Goal: Transaction & Acquisition: Book appointment/travel/reservation

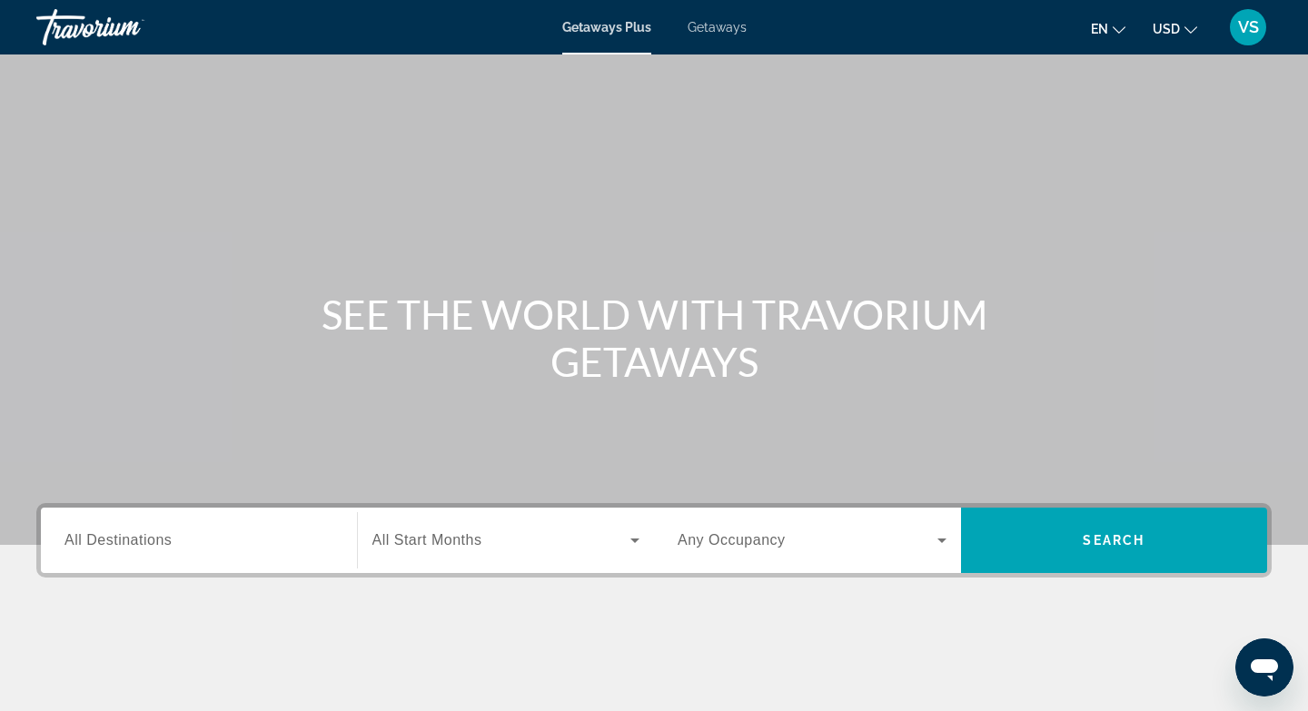
click at [711, 29] on span "Getaways" at bounding box center [717, 27] width 59 height 15
click at [131, 545] on span "All Destinations" at bounding box center [118, 539] width 107 height 15
click at [131, 545] on input "Destination All Destinations" at bounding box center [199, 542] width 269 height 22
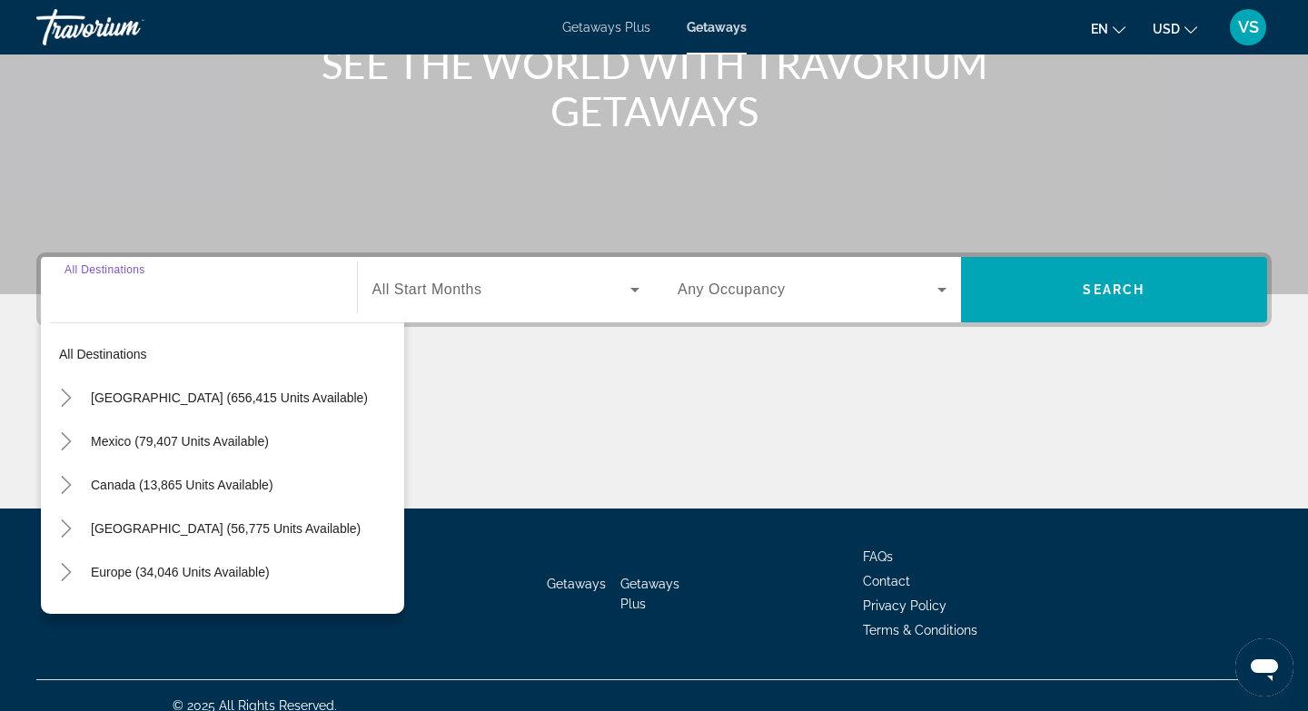
scroll to position [271, 0]
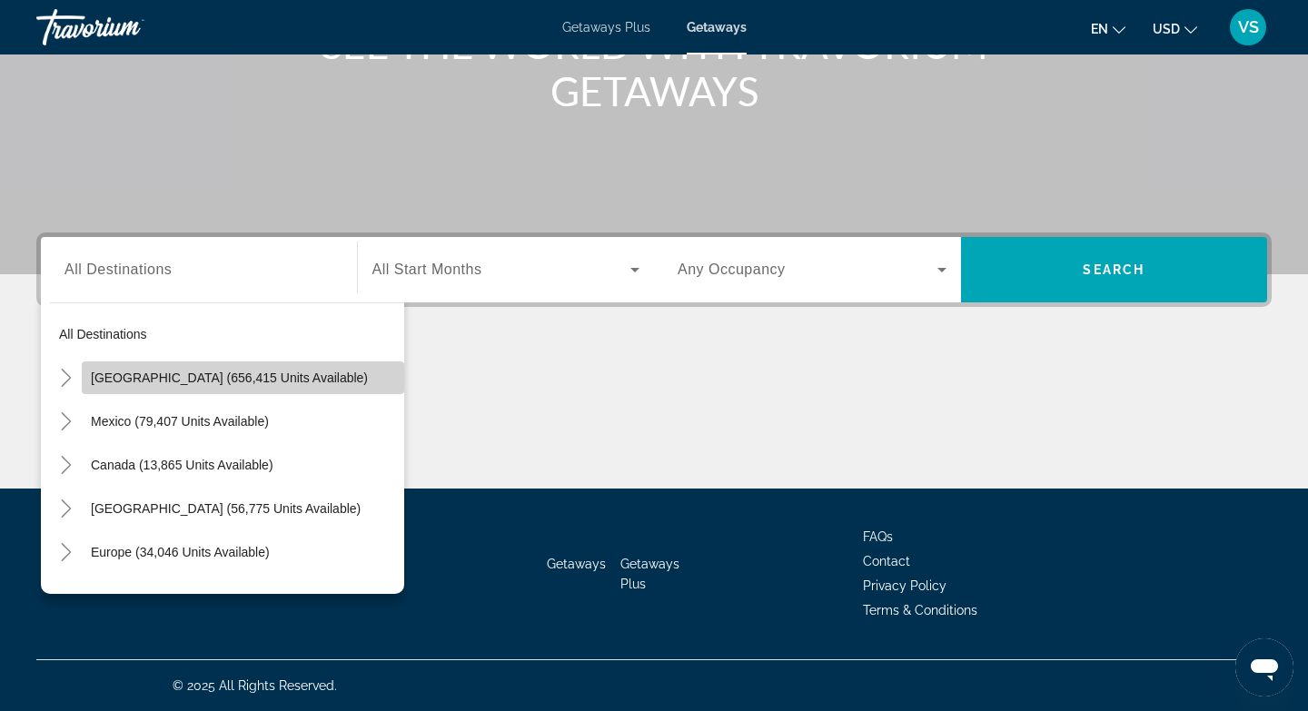
click at [210, 377] on span "[GEOGRAPHIC_DATA] (656,415 units available)" at bounding box center [229, 378] width 277 height 15
type input "**********"
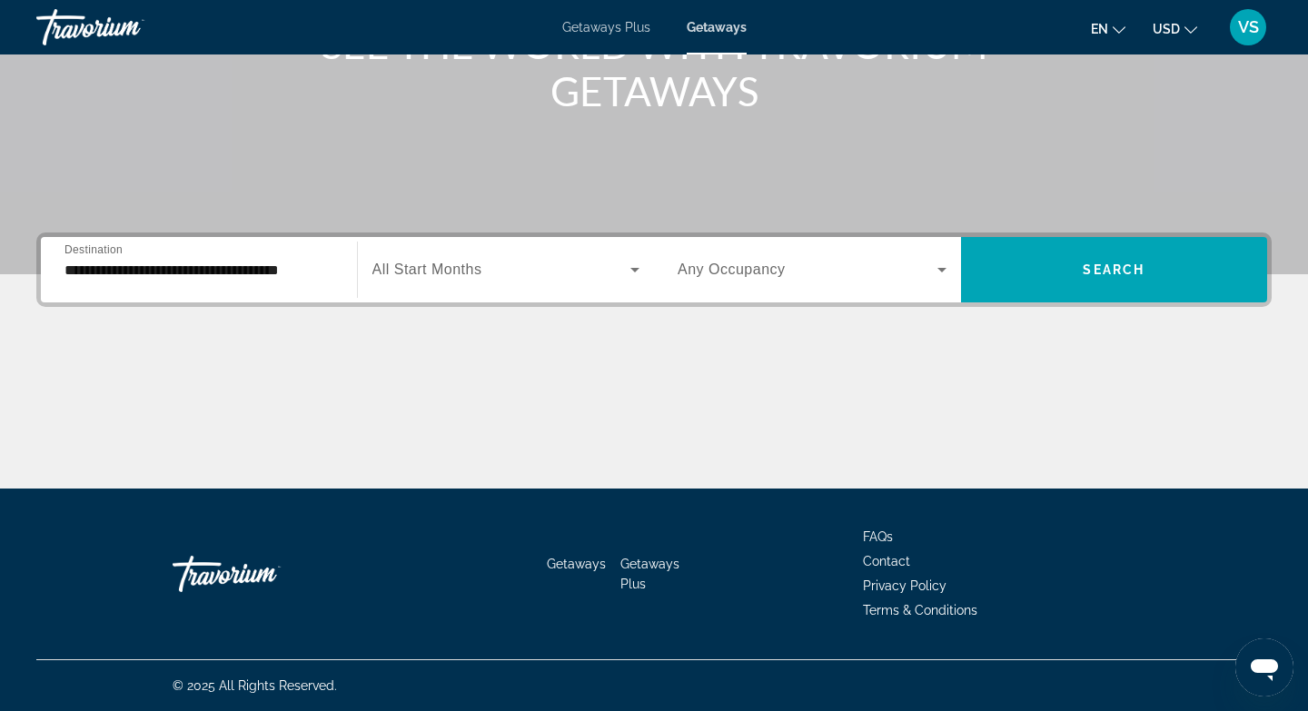
click at [447, 269] on span "All Start Months" at bounding box center [428, 269] width 110 height 15
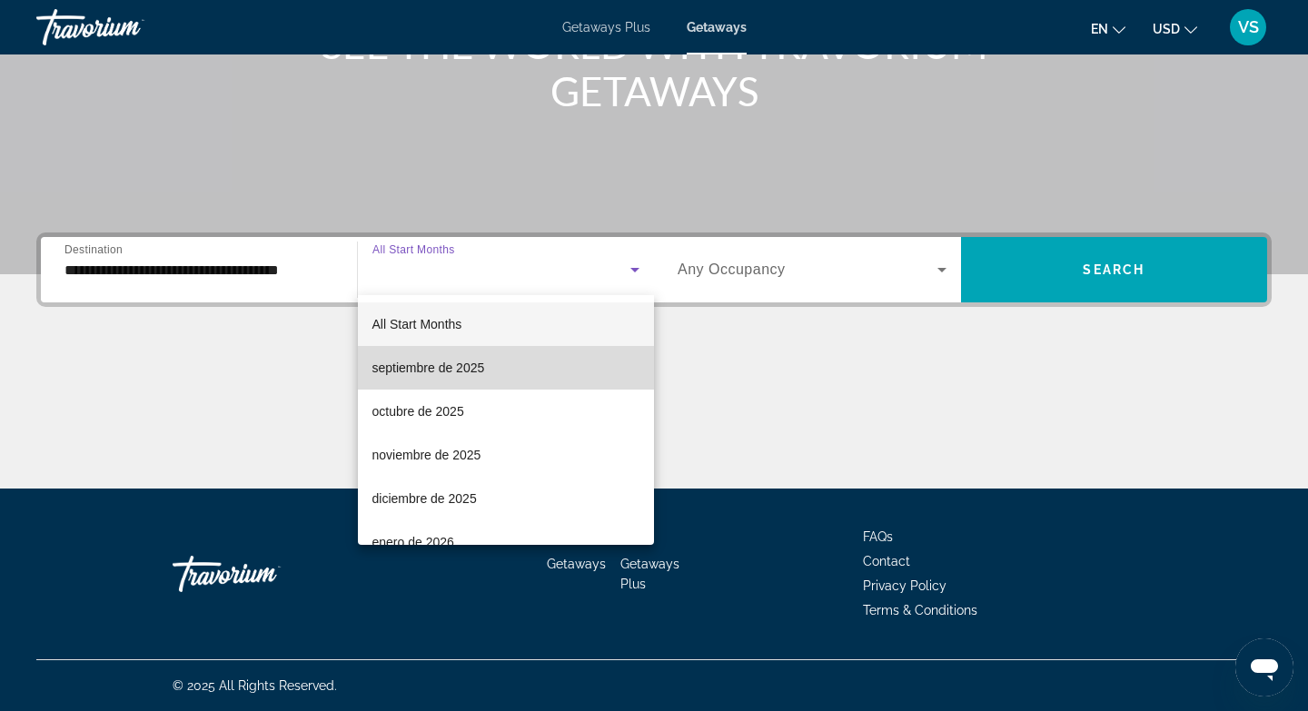
click at [429, 374] on span "septiembre de 2025" at bounding box center [429, 368] width 113 height 22
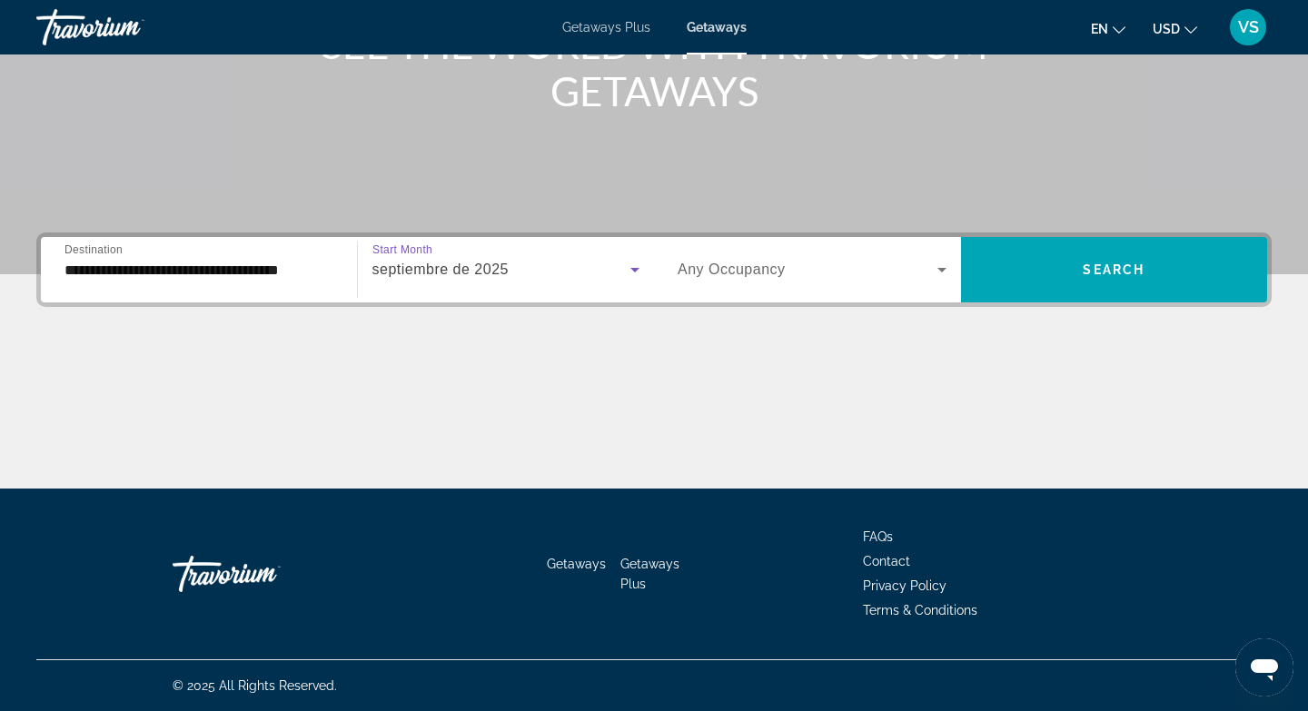
click at [759, 277] on span "Any Occupancy" at bounding box center [732, 269] width 108 height 15
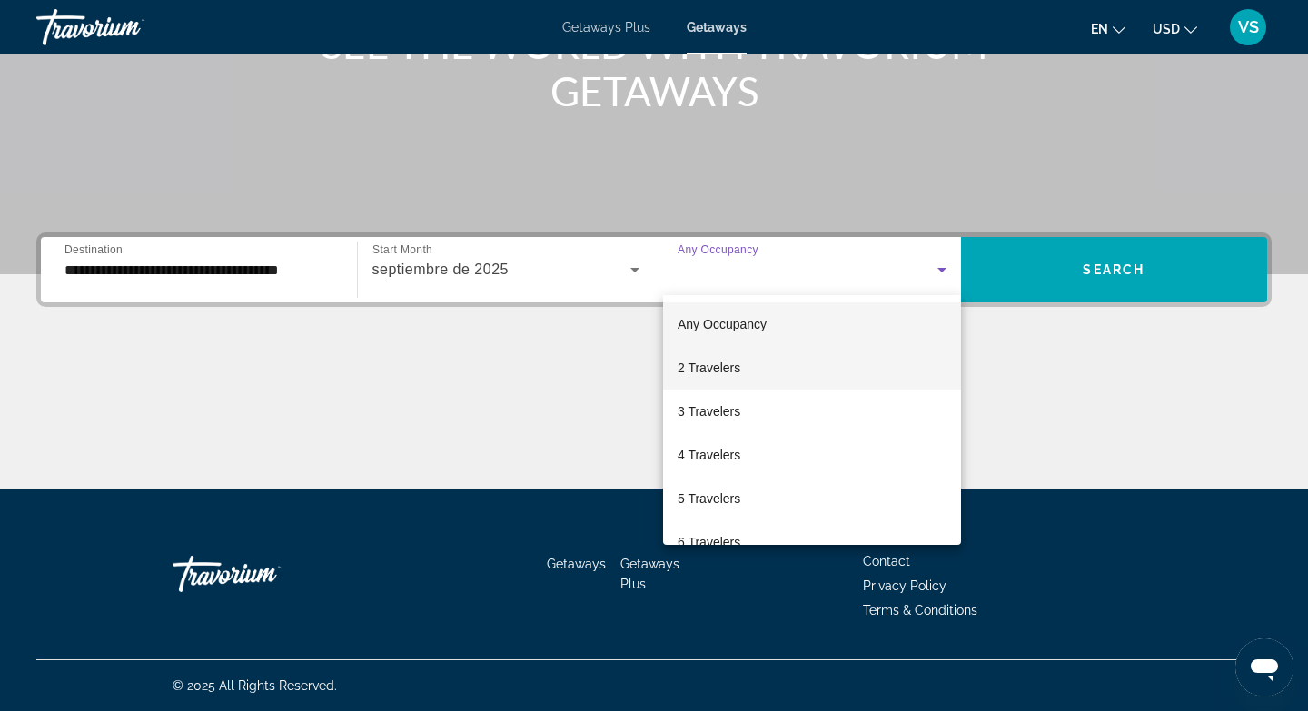
click at [728, 373] on span "2 Travelers" at bounding box center [709, 368] width 63 height 22
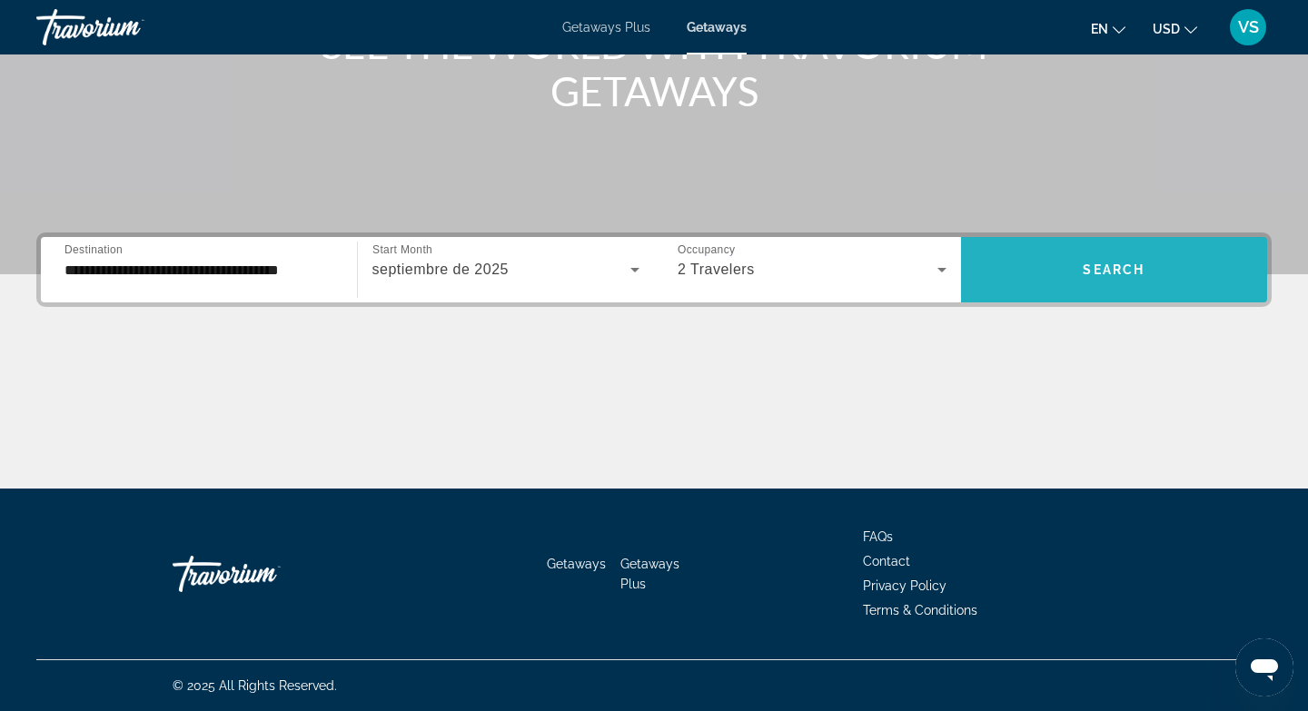
click at [1062, 274] on span "Search widget" at bounding box center [1114, 270] width 307 height 44
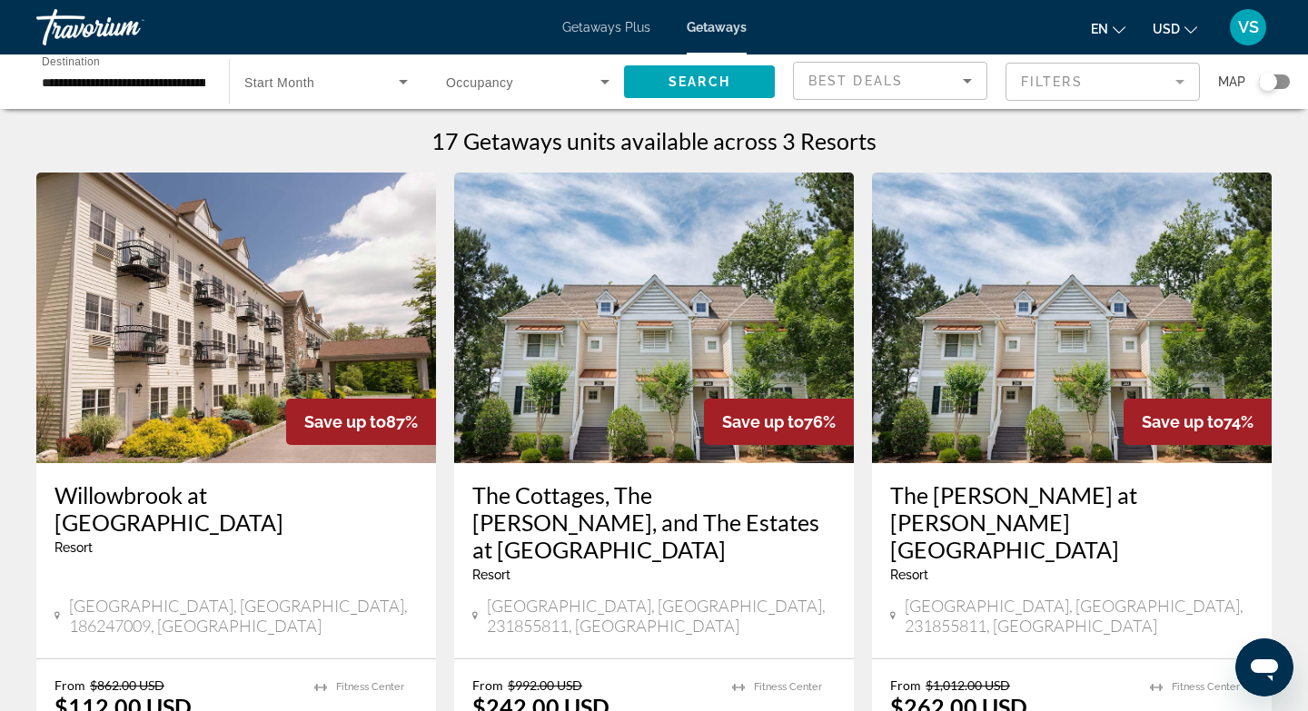
click at [301, 86] on span "Start Month" at bounding box center [279, 82] width 70 height 15
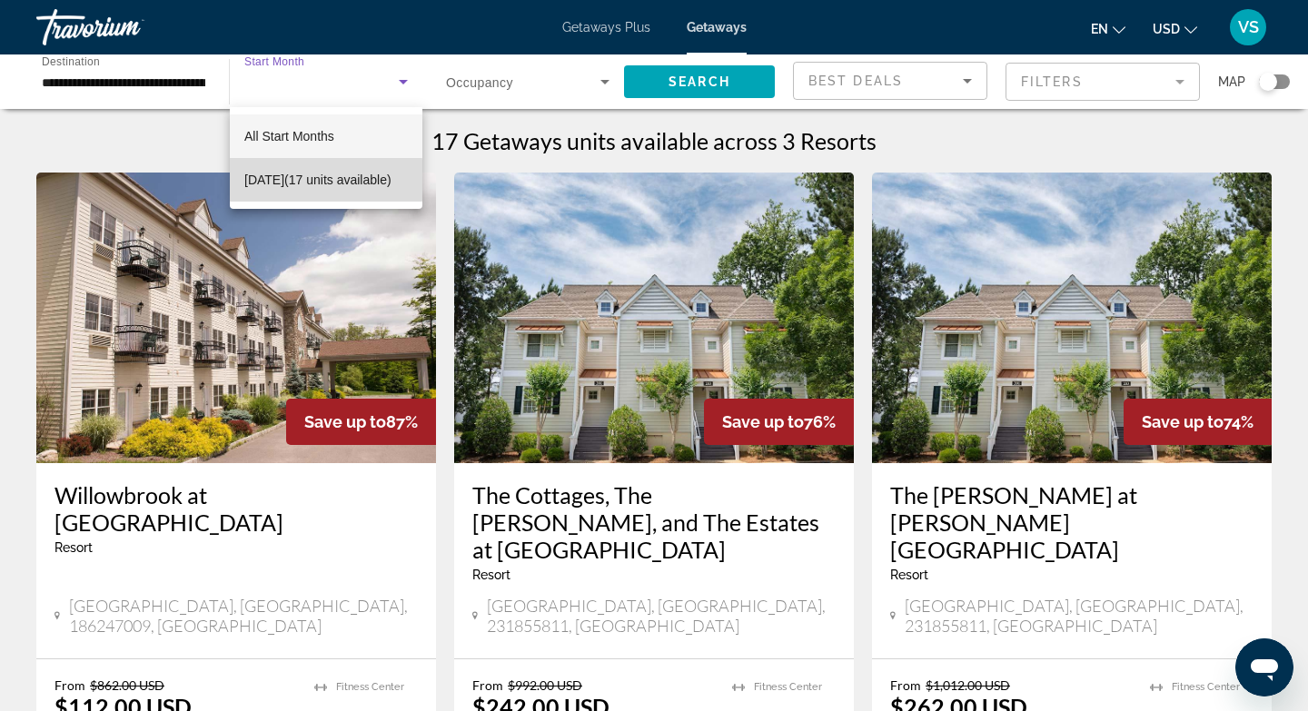
click at [301, 180] on span "[DATE] (17 units available)" at bounding box center [317, 180] width 147 height 22
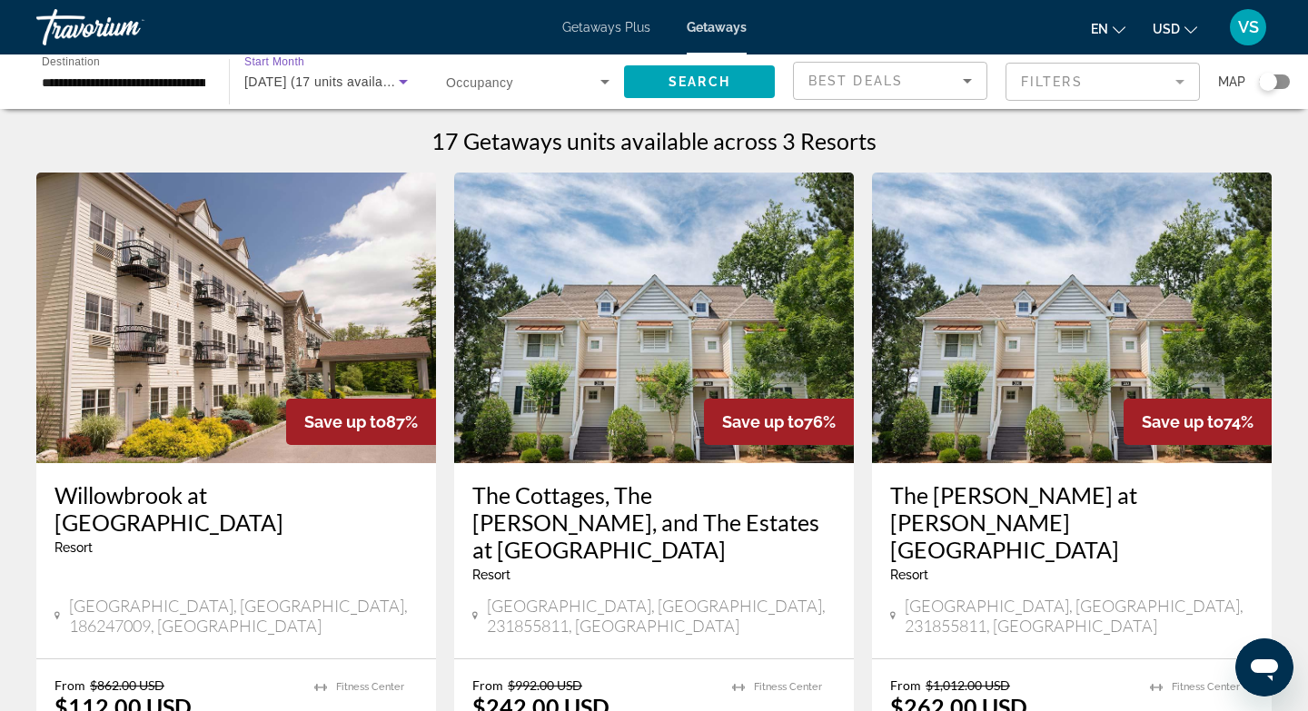
click at [361, 80] on span "[DATE] (17 units available)" at bounding box center [324, 82] width 161 height 15
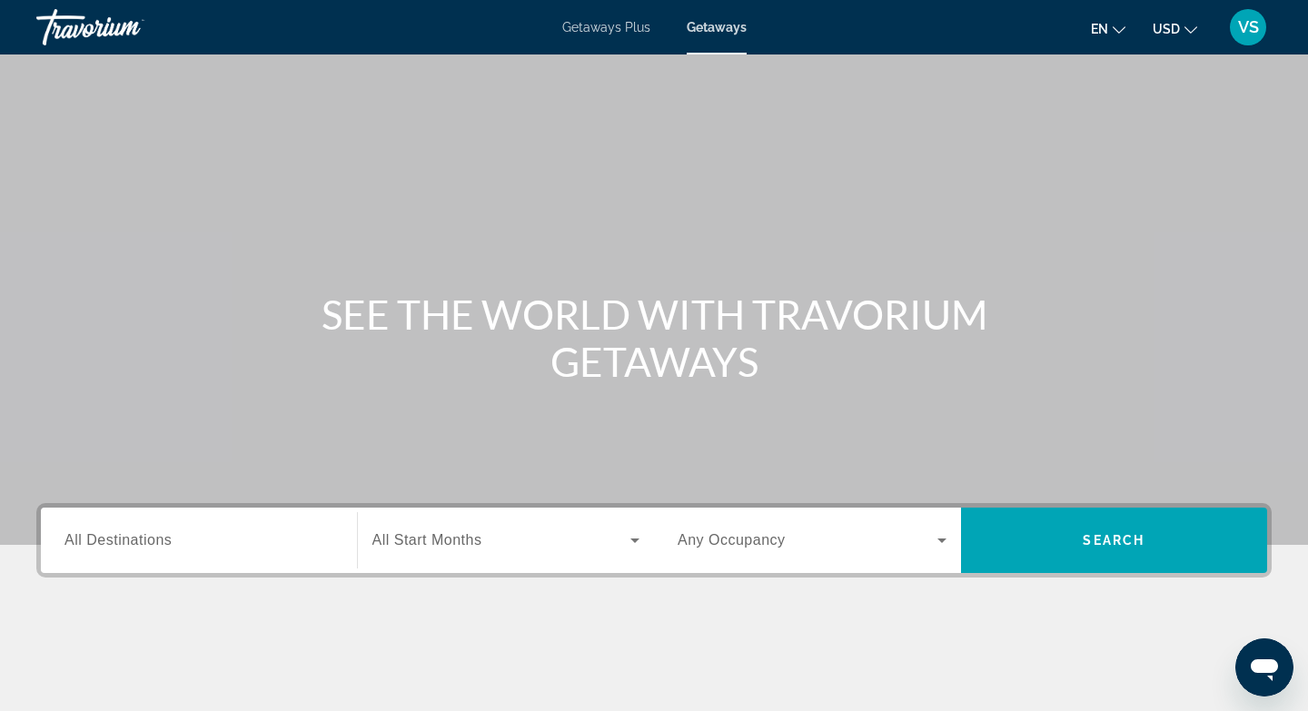
click at [167, 539] on span "All Destinations" at bounding box center [118, 539] width 107 height 15
click at [167, 539] on input "Destination All Destinations" at bounding box center [199, 542] width 269 height 22
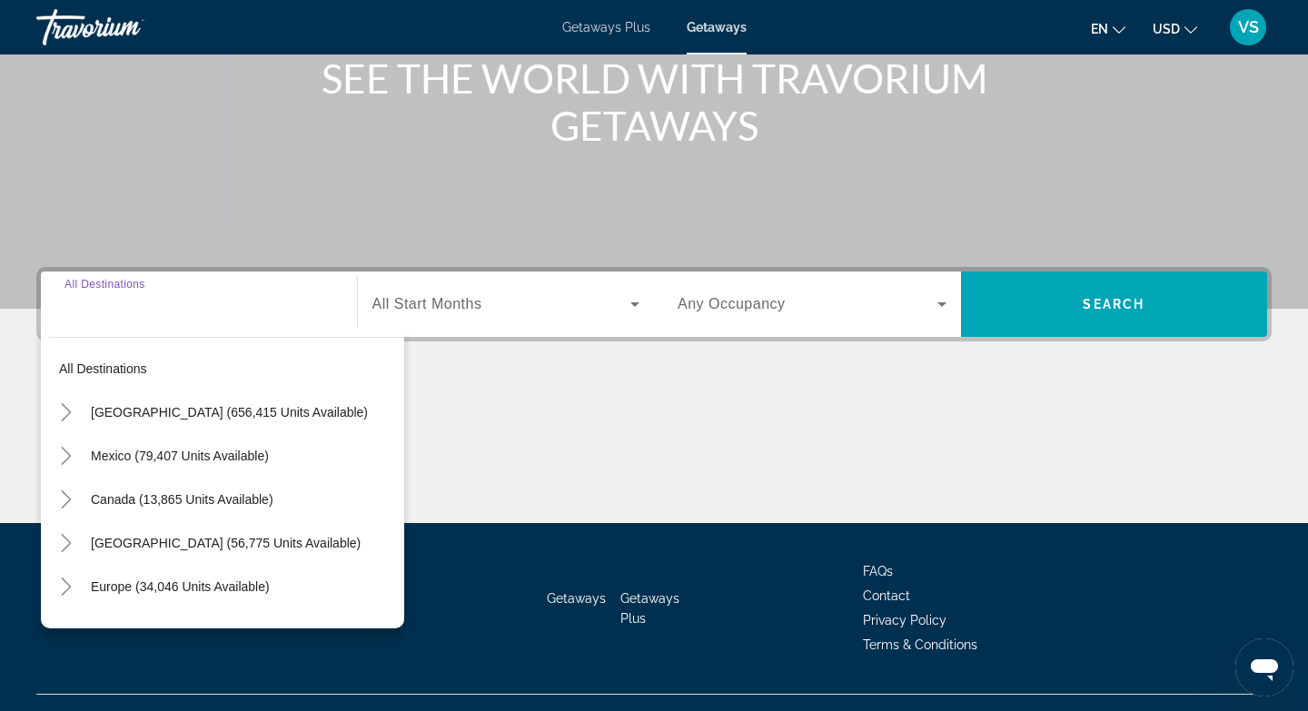
scroll to position [271, 0]
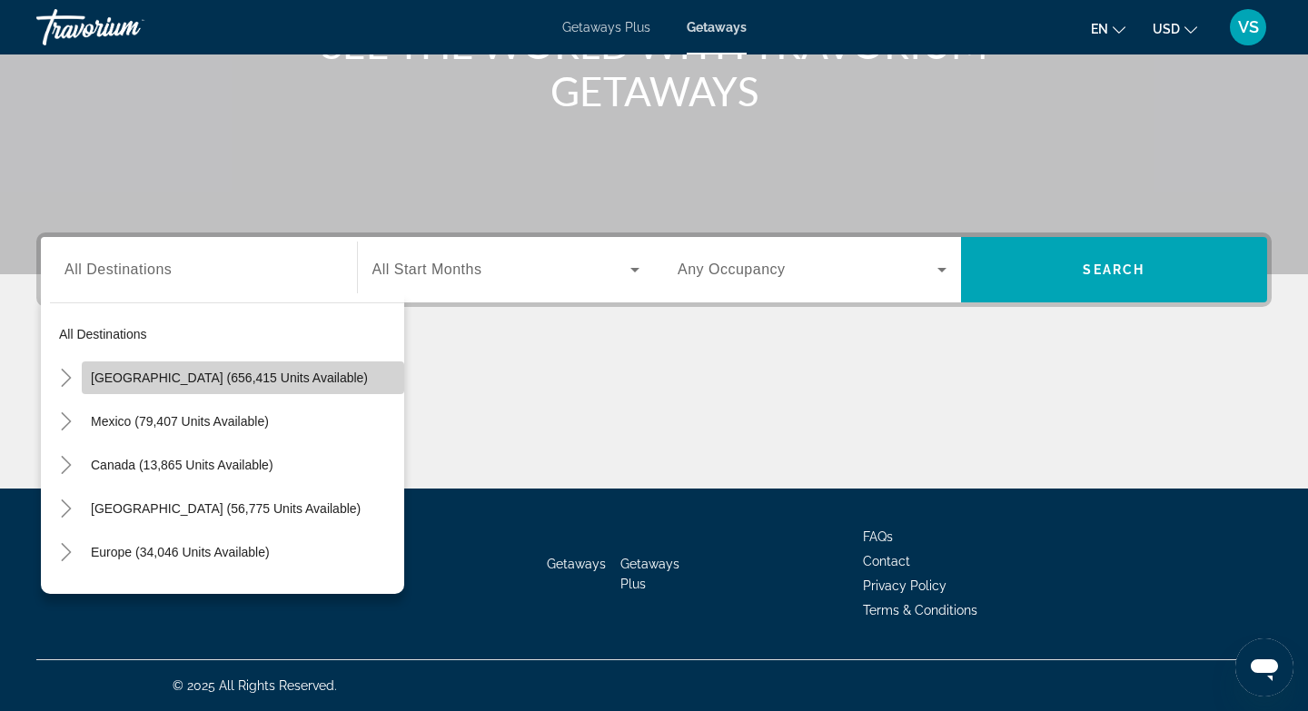
click at [244, 378] on span "[GEOGRAPHIC_DATA] (656,415 units available)" at bounding box center [229, 378] width 277 height 15
type input "**********"
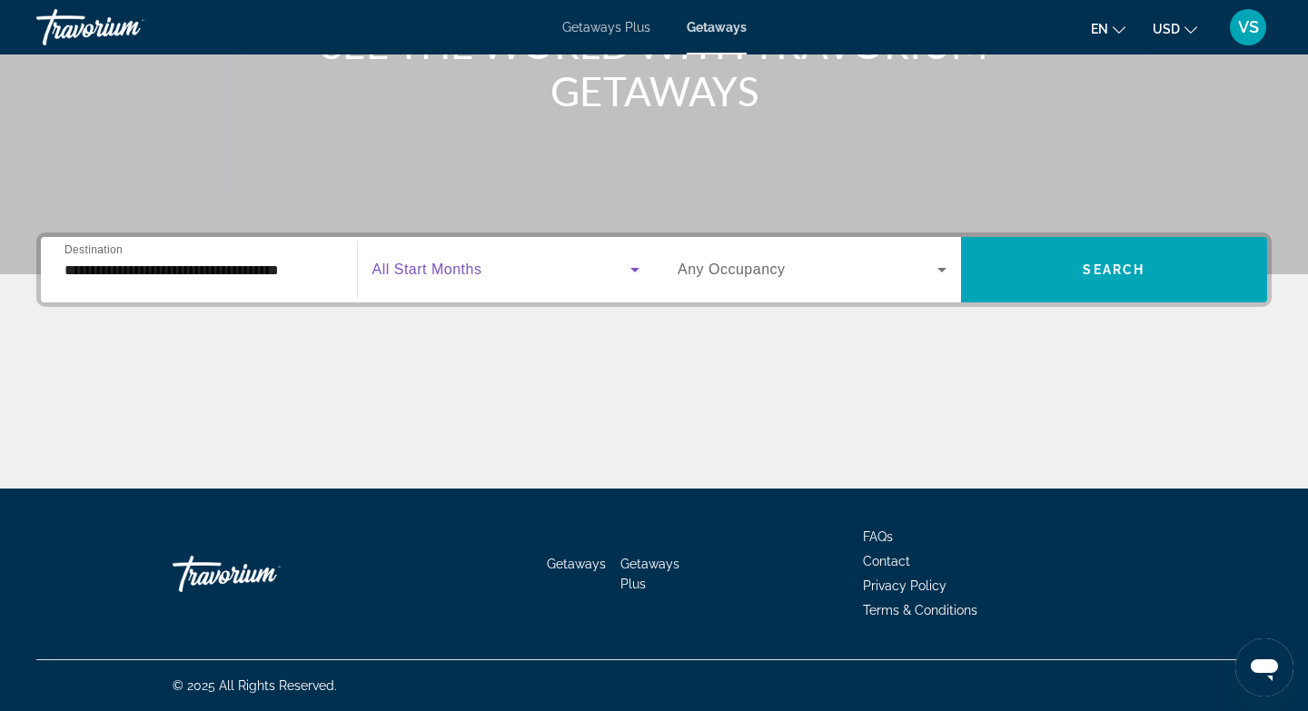
click at [529, 274] on span "Search widget" at bounding box center [502, 270] width 259 height 22
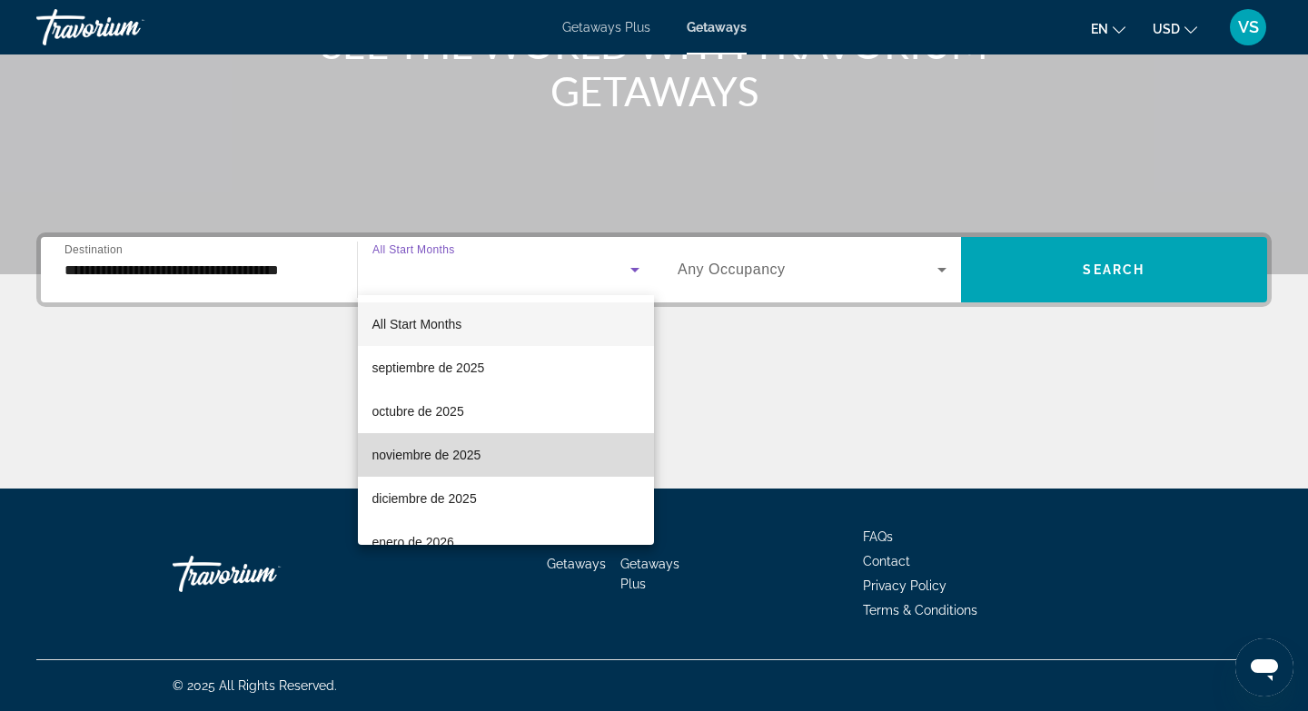
click at [464, 463] on span "noviembre de 2025" at bounding box center [427, 455] width 109 height 22
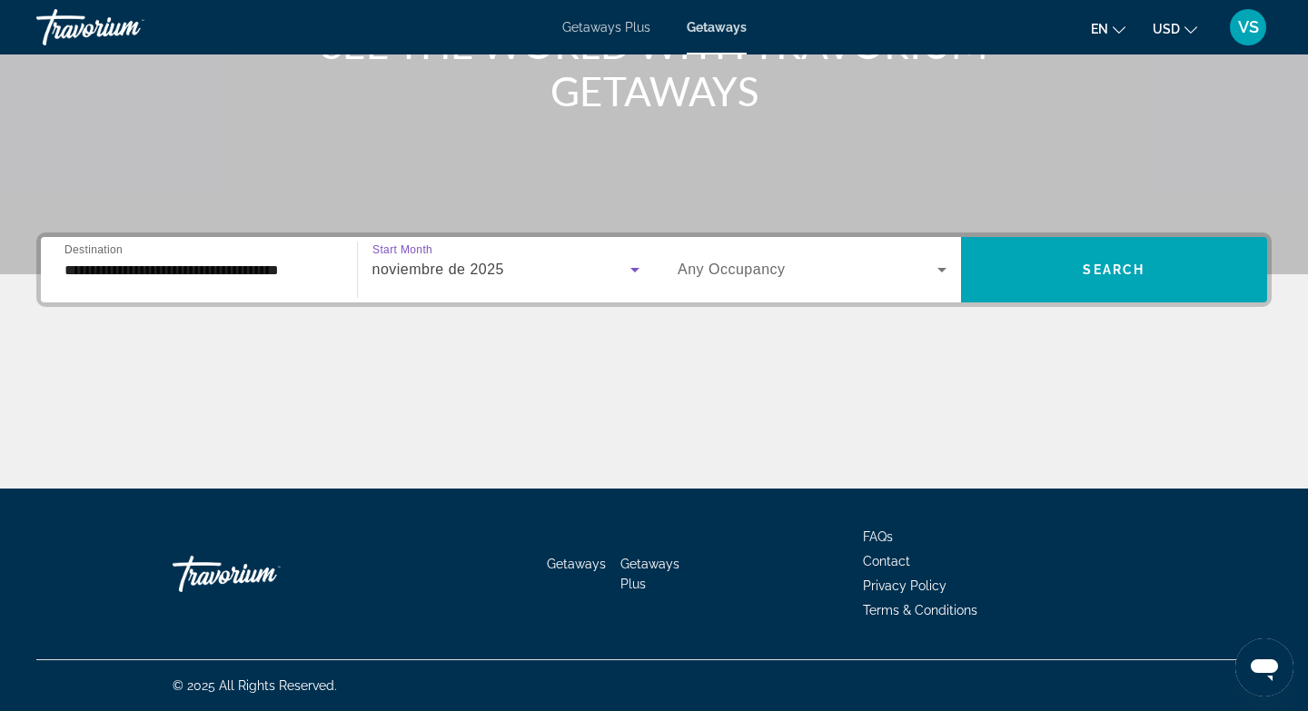
click at [930, 273] on span "Search widget" at bounding box center [808, 270] width 260 height 22
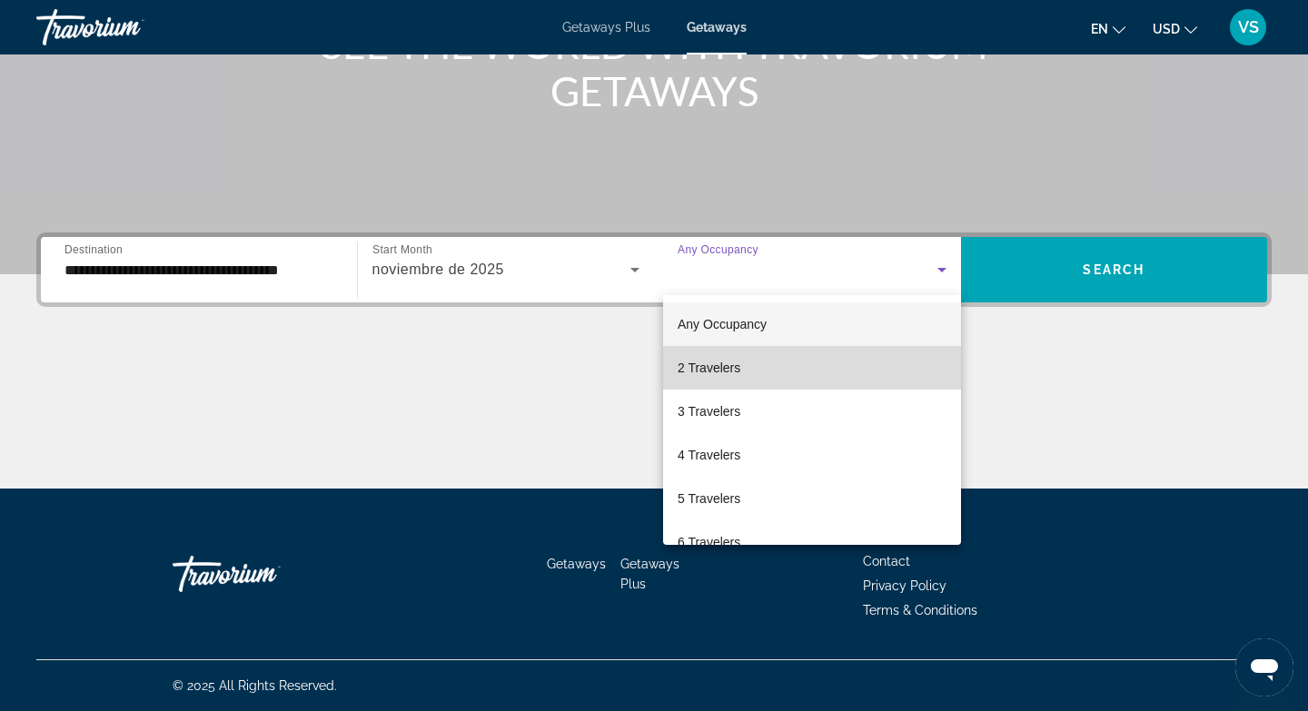
click at [727, 376] on span "2 Travelers" at bounding box center [709, 368] width 63 height 22
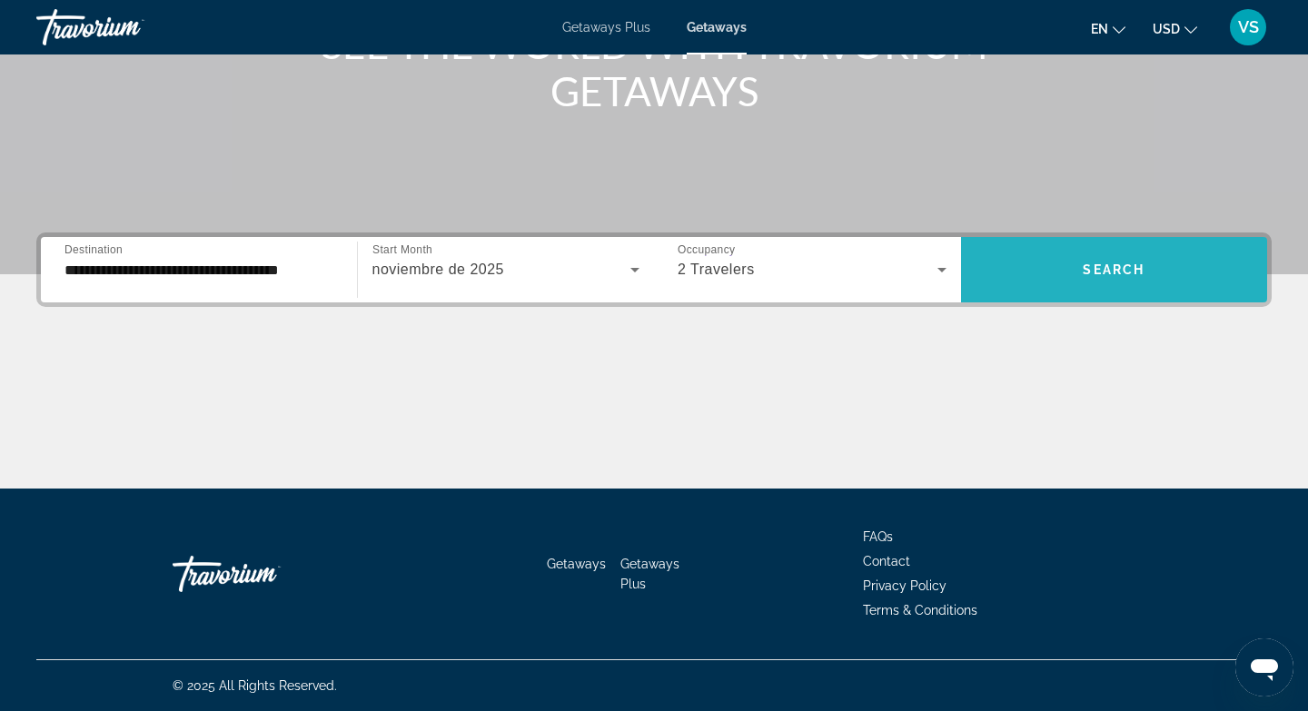
click at [1075, 284] on span "Search widget" at bounding box center [1114, 270] width 307 height 44
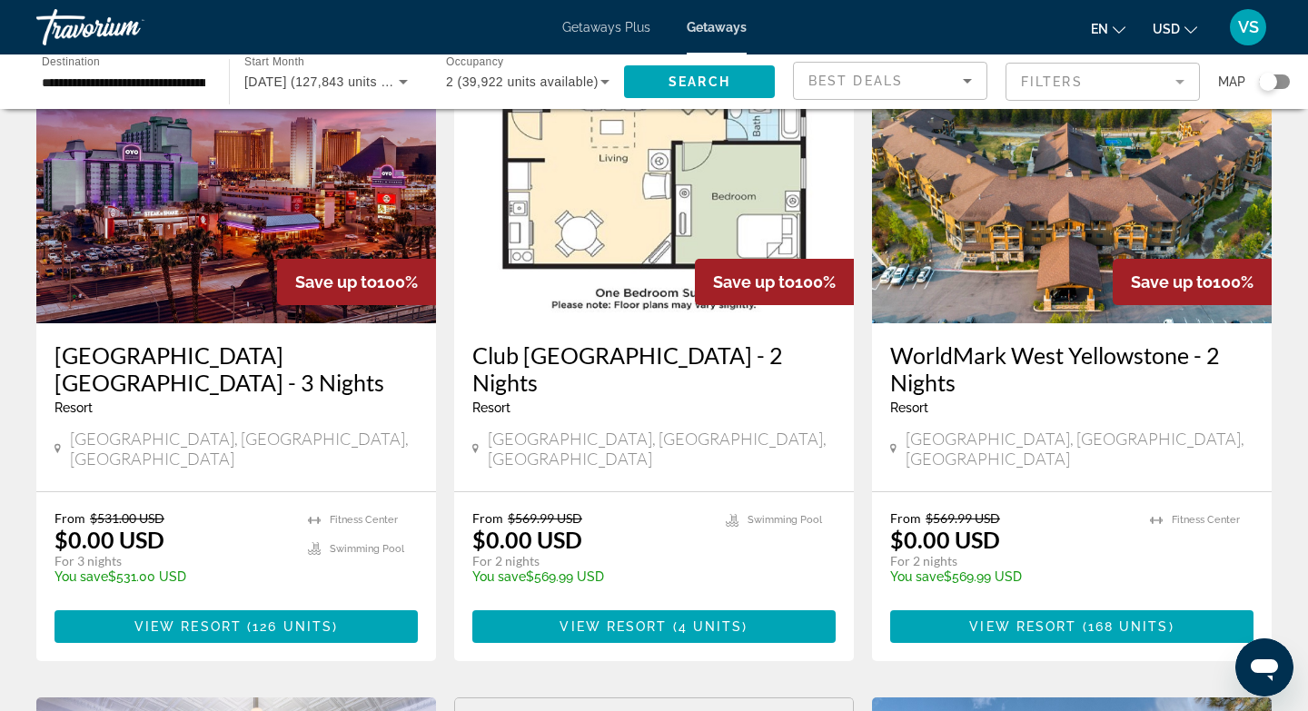
scroll to position [146, 0]
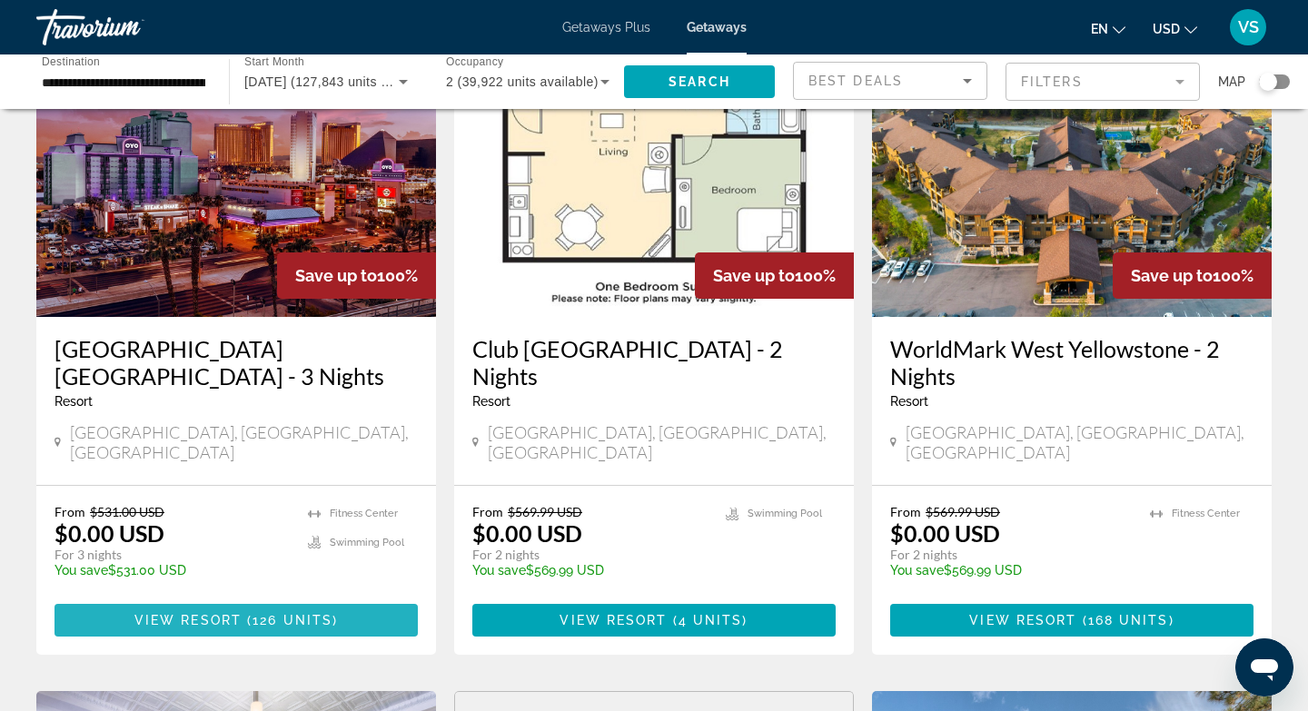
click at [219, 613] on span "View Resort" at bounding box center [187, 620] width 107 height 15
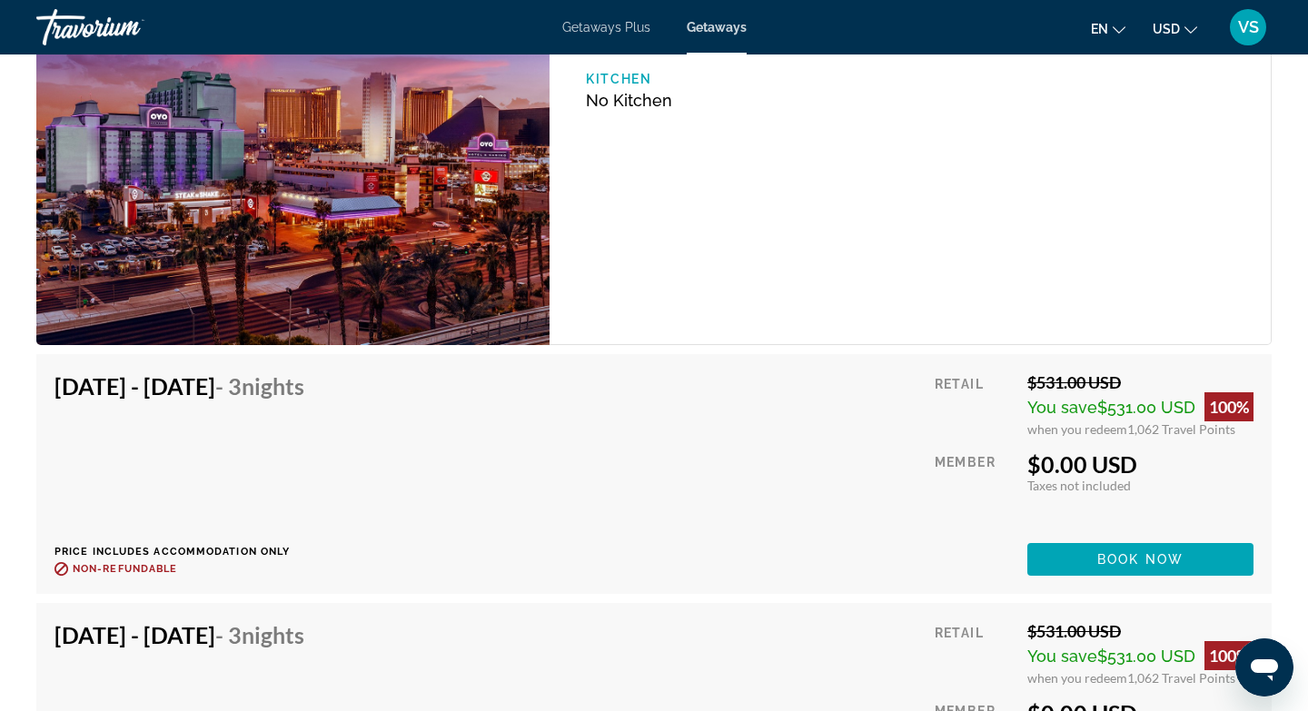
scroll to position [3087, 0]
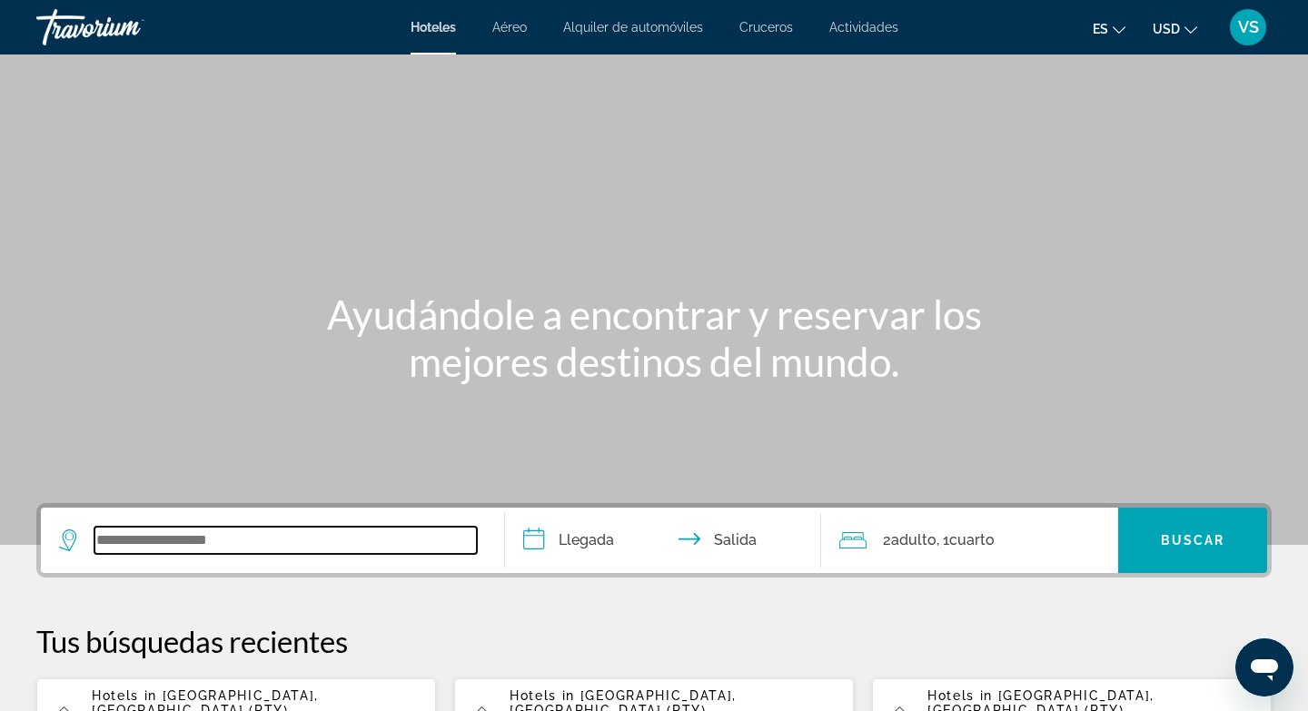
click at [116, 543] on input "Search widget" at bounding box center [285, 540] width 383 height 27
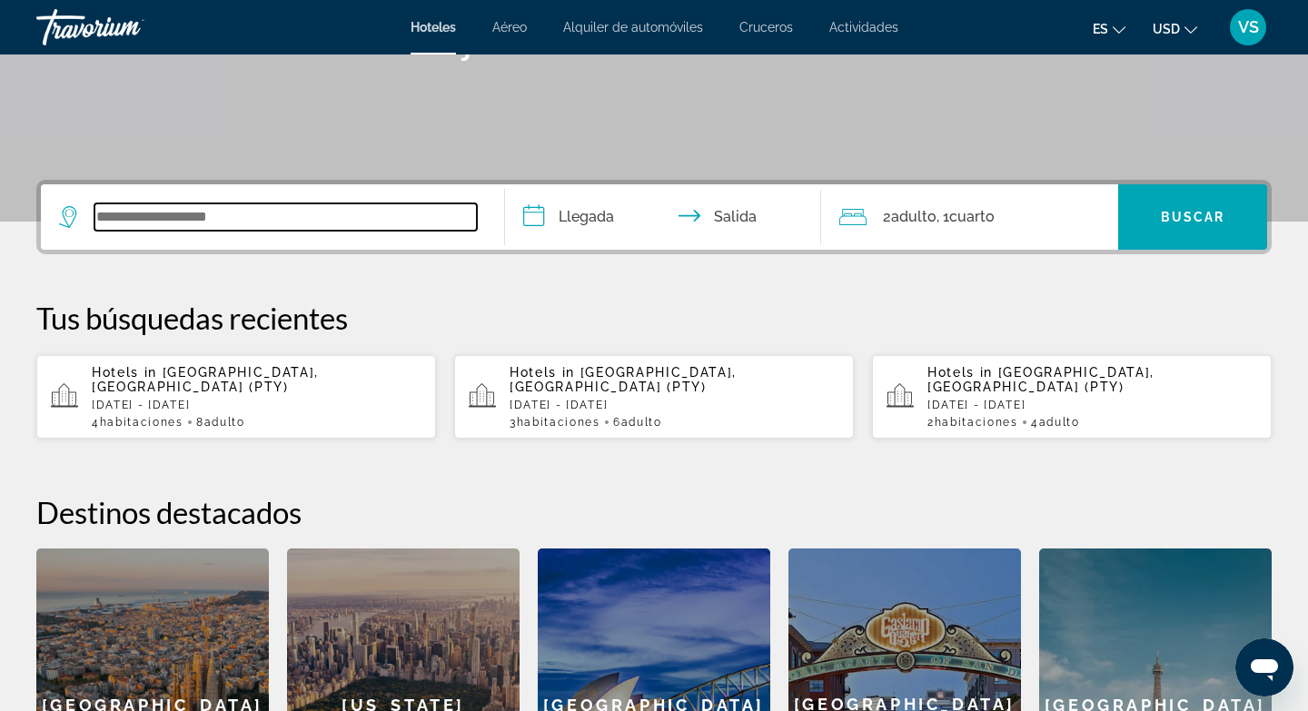
scroll to position [310, 0]
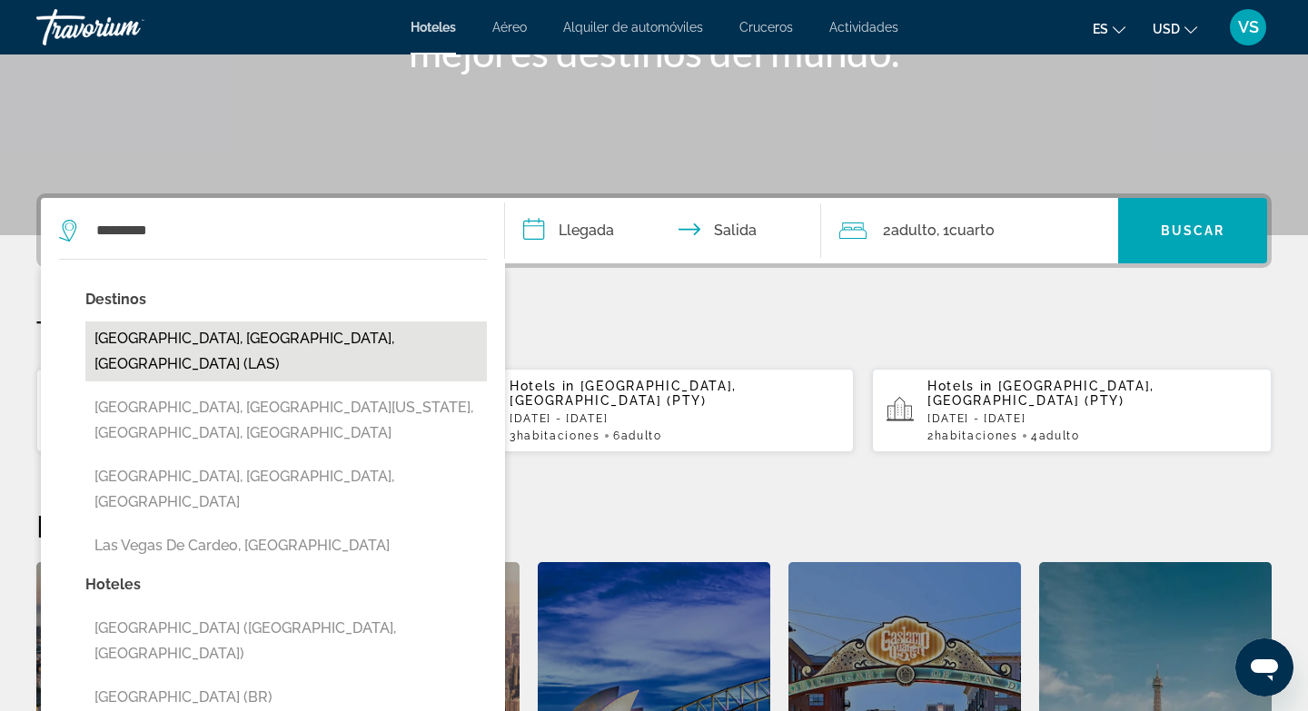
click at [303, 336] on button "Las Vegas, NV, United States (LAS)" at bounding box center [286, 352] width 402 height 60
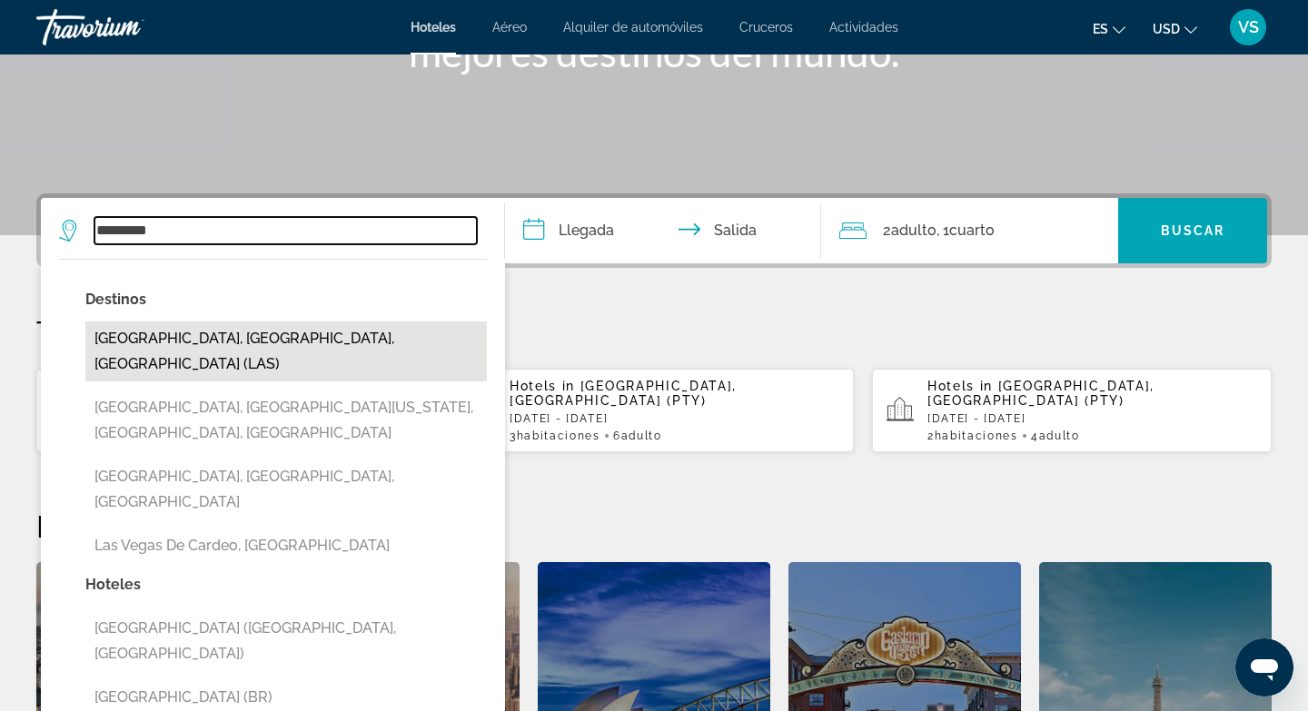
type input "**********"
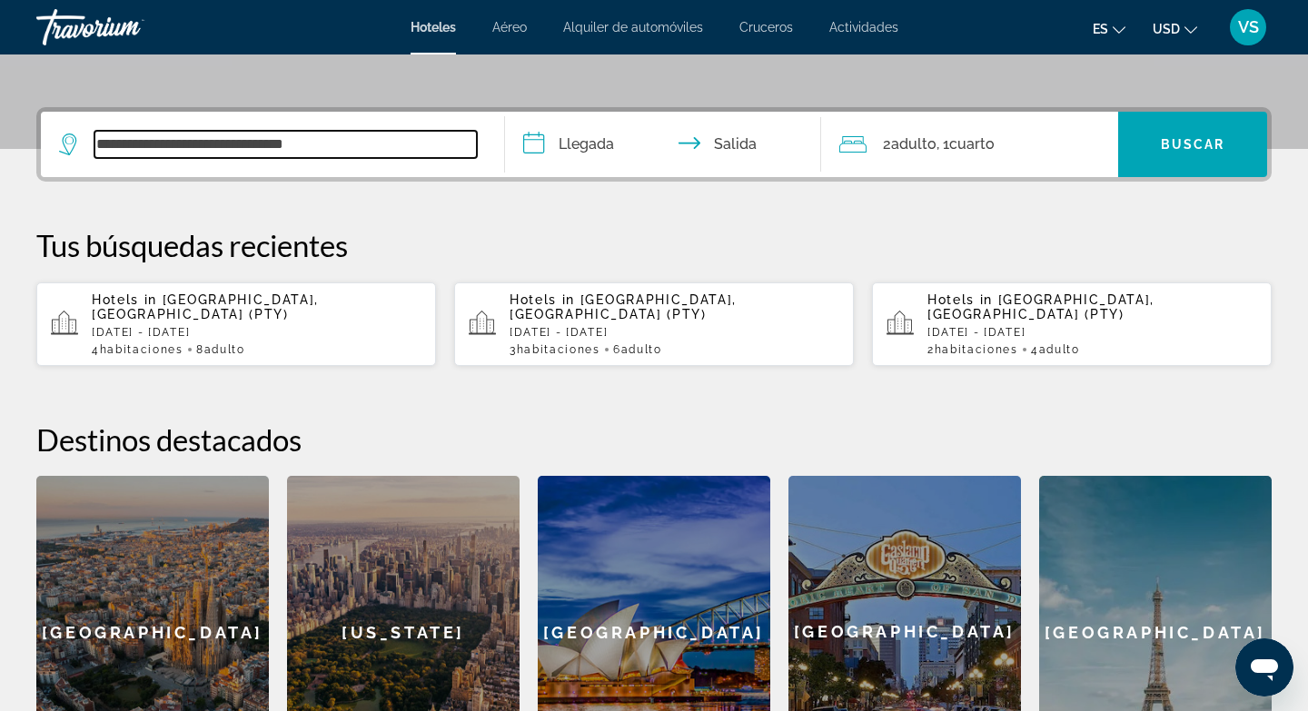
scroll to position [365, 0]
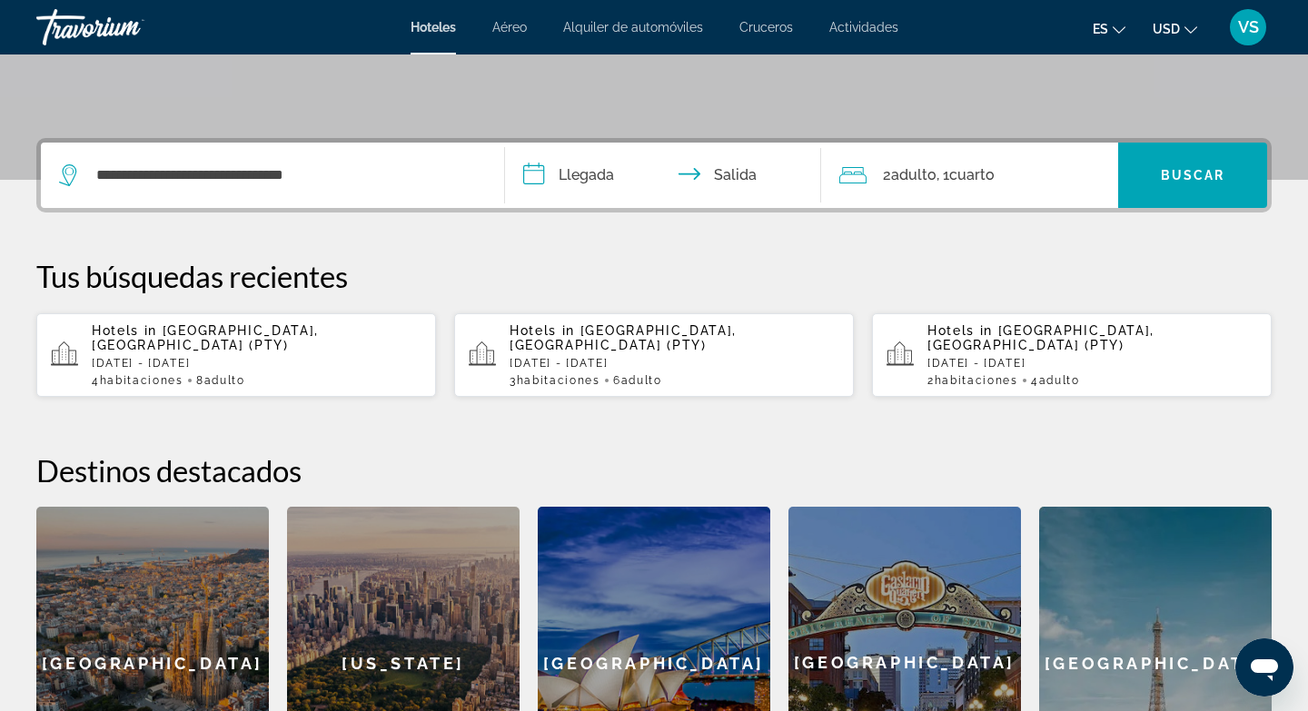
click at [534, 175] on input "**********" at bounding box center [666, 178] width 323 height 71
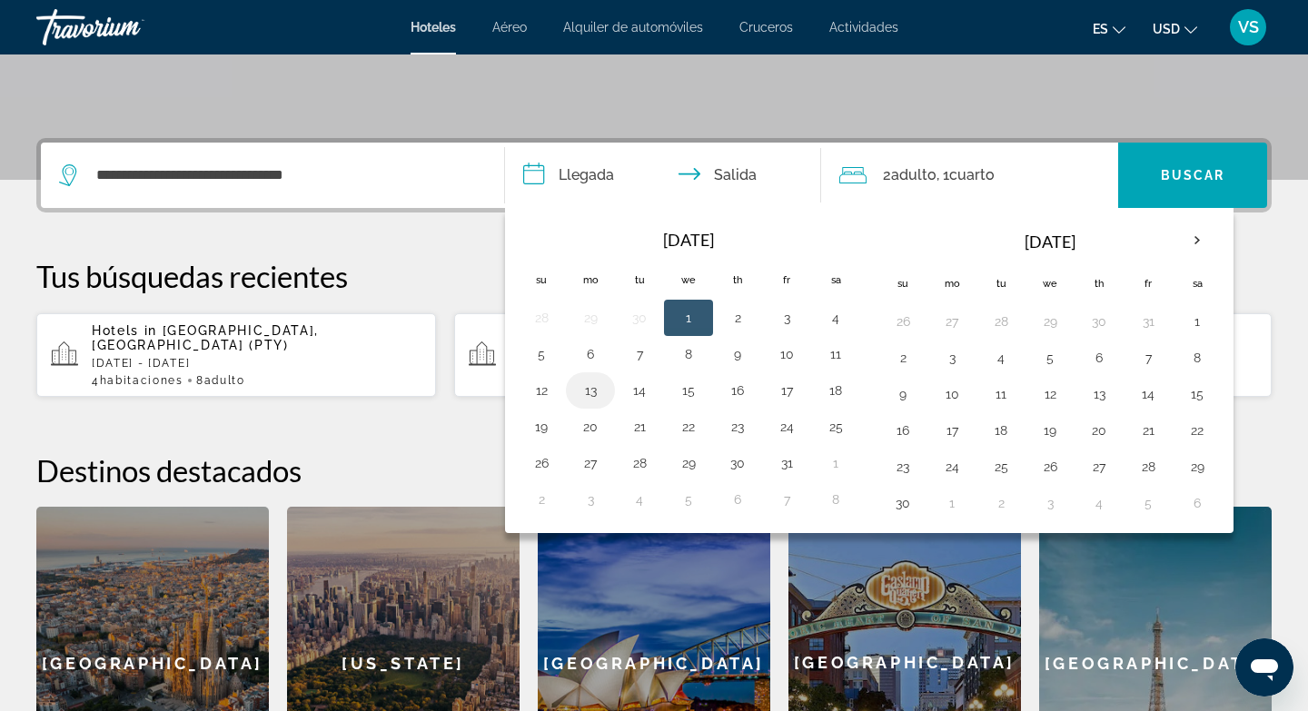
click at [589, 397] on button "13" at bounding box center [590, 390] width 29 height 25
click at [693, 393] on button "15" at bounding box center [688, 390] width 29 height 25
type input "**********"
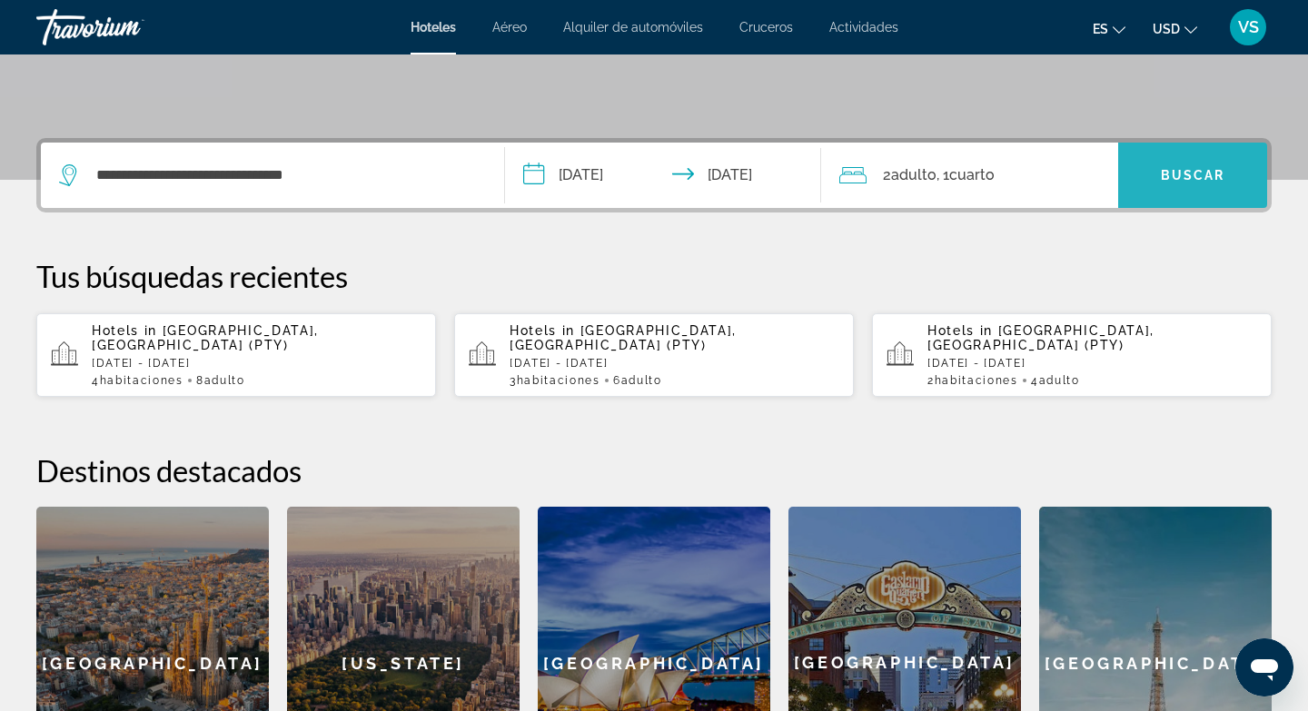
click at [1191, 168] on span "Buscar" at bounding box center [1193, 175] width 65 height 15
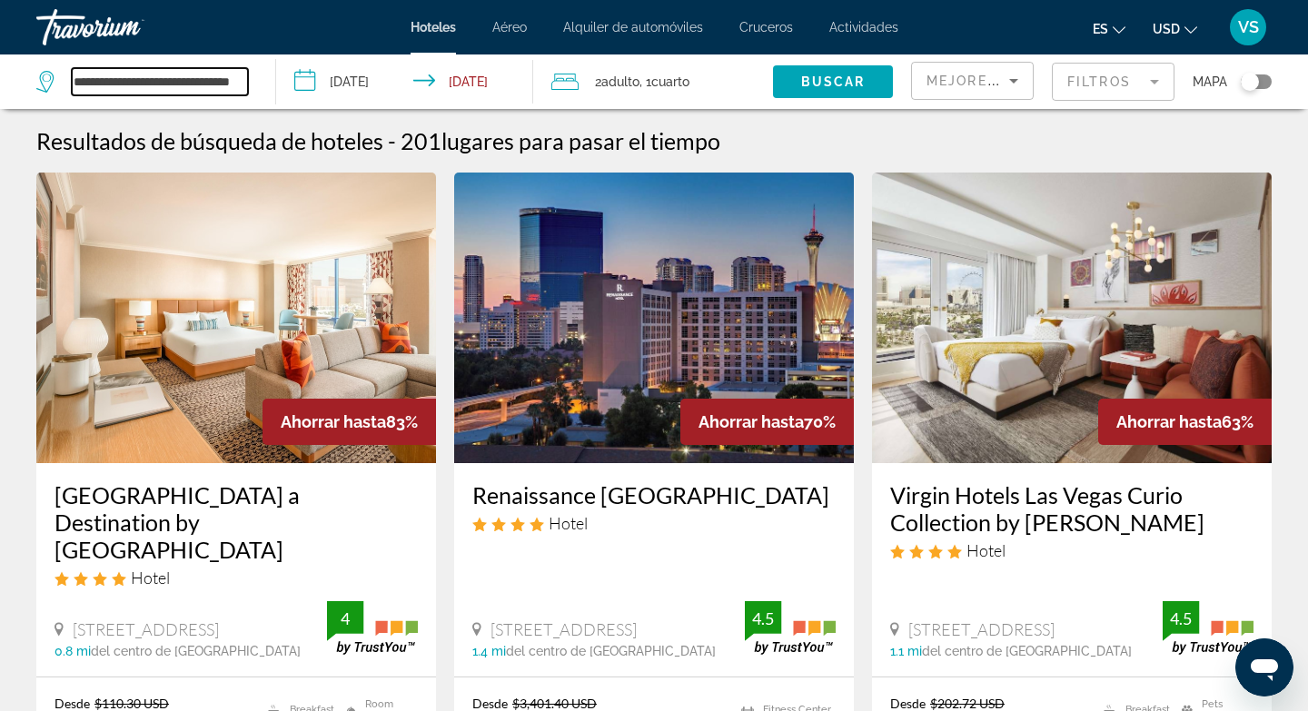
click at [245, 84] on input "**********" at bounding box center [160, 81] width 176 height 27
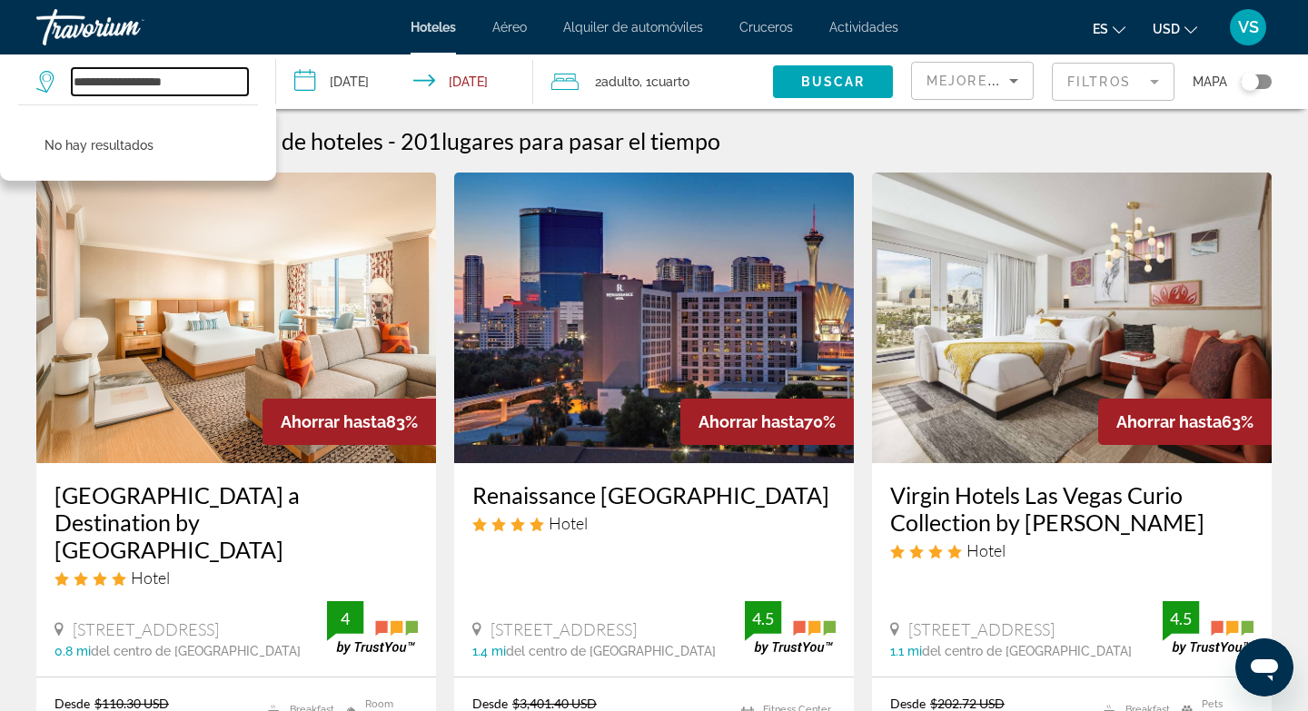
click at [202, 86] on input "**********" at bounding box center [160, 81] width 176 height 27
type input "*"
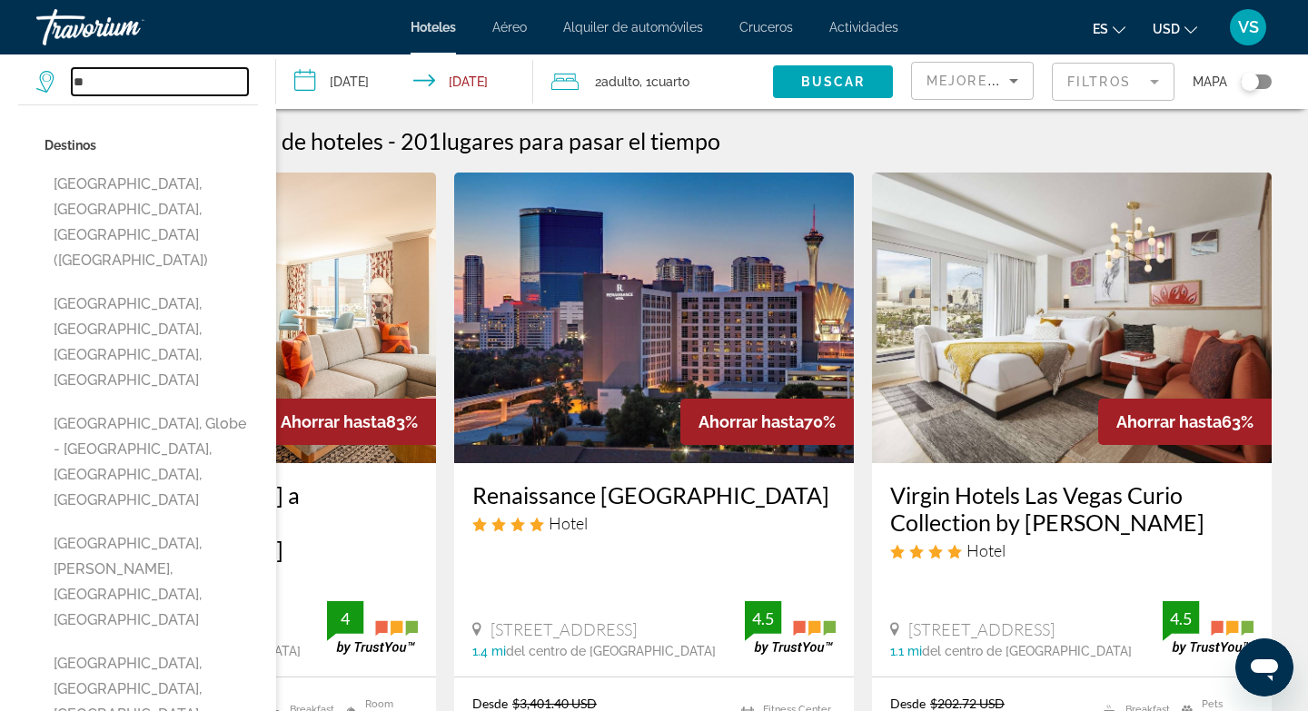
type input "*"
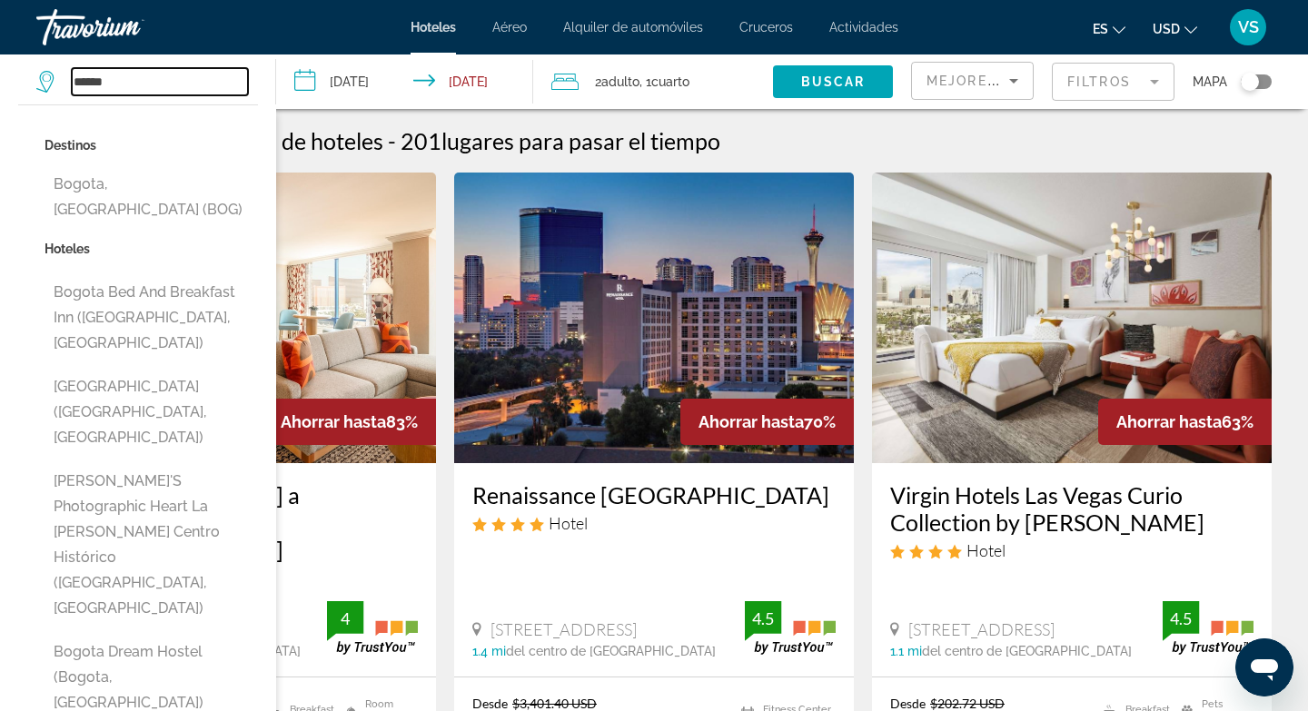
type input "******"
click at [619, 82] on span "Adulto" at bounding box center [620, 82] width 38 height 15
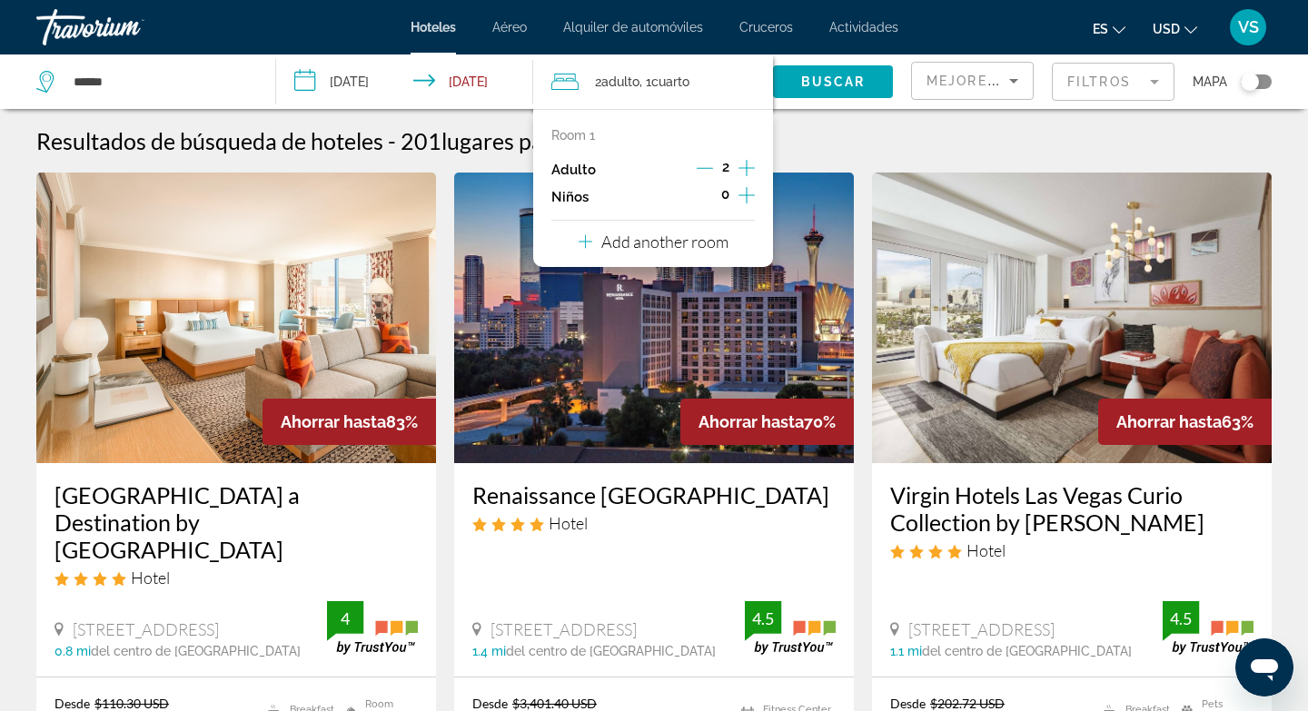
click at [680, 246] on p "Add another room" at bounding box center [664, 242] width 127 height 20
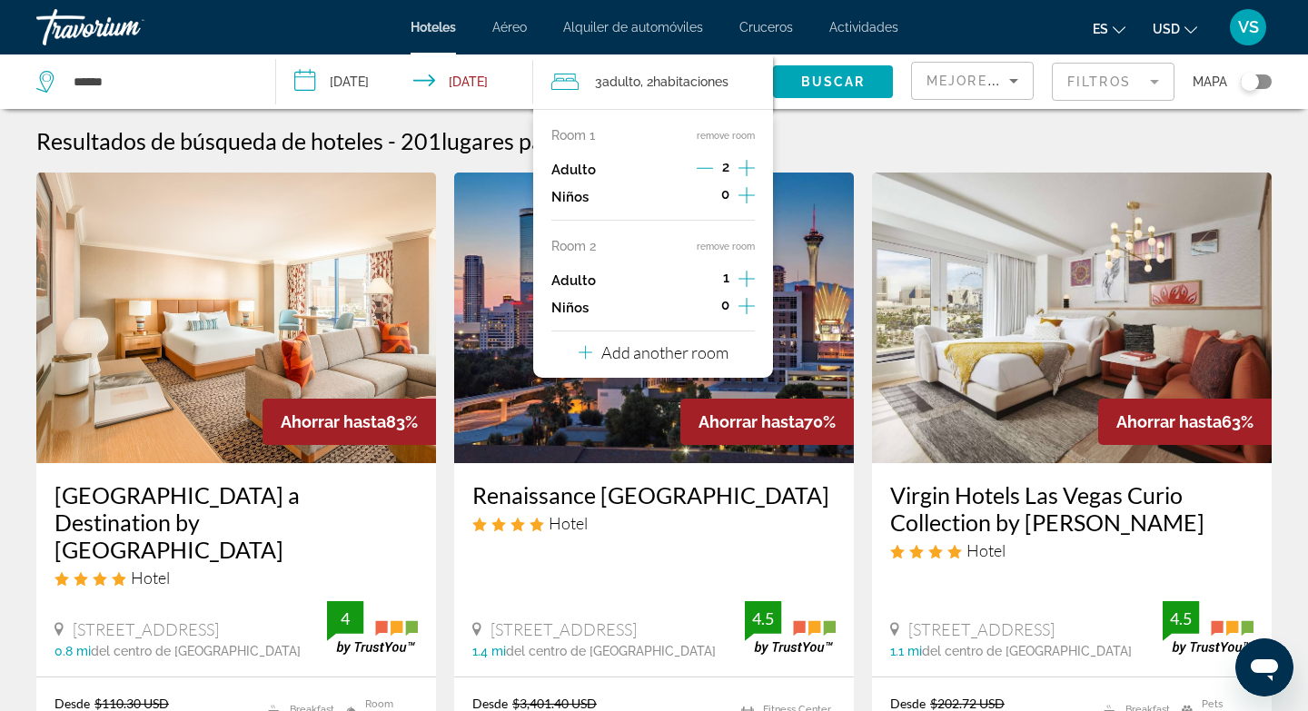
click at [651, 359] on p "Add another room" at bounding box center [664, 353] width 127 height 20
